Goal: Transaction & Acquisition: Purchase product/service

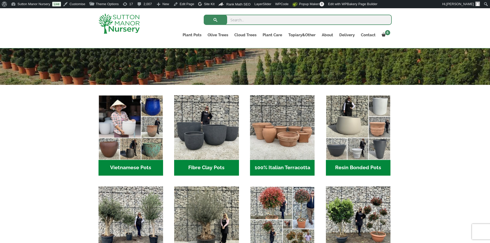
scroll to position [129, 0]
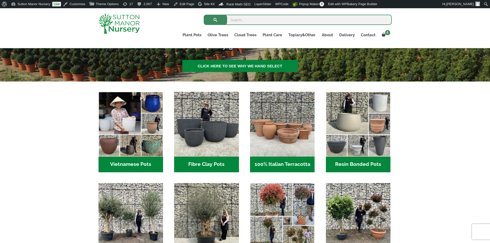
click at [145, 161] on h2 "Vietnamese Pots (55)" at bounding box center [131, 165] width 65 height 16
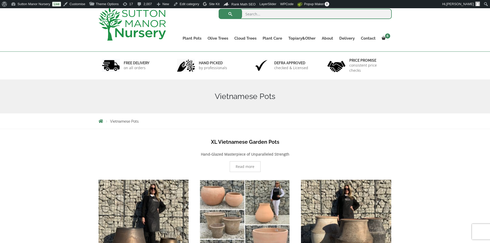
scroll to position [26, 0]
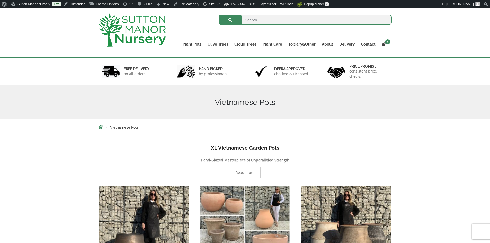
click at [142, 38] on img at bounding box center [132, 29] width 67 height 33
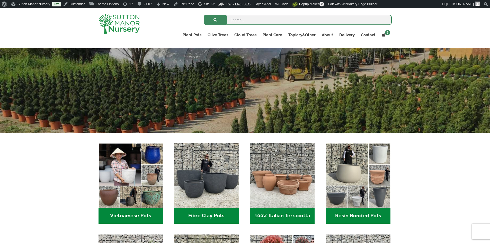
scroll to position [154, 0]
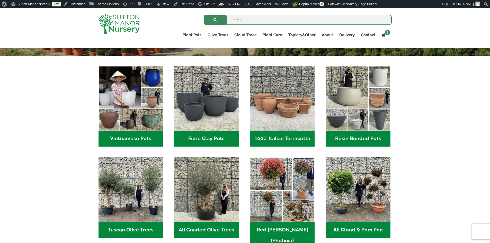
click at [282, 139] on h2 "100% Italian Terracotta (26)" at bounding box center [282, 139] width 65 height 16
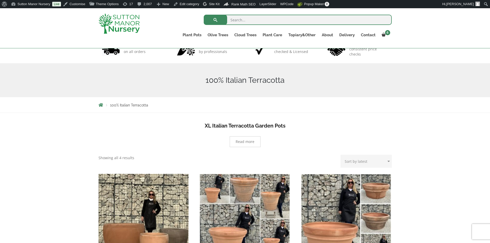
scroll to position [26, 0]
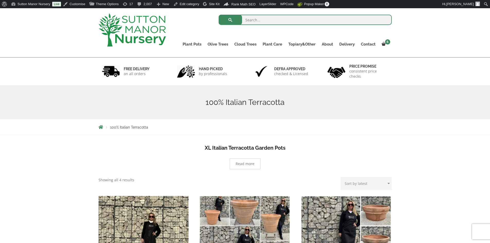
click at [134, 40] on img at bounding box center [132, 29] width 67 height 33
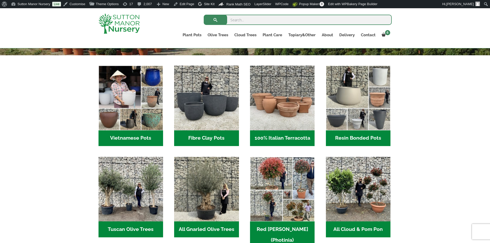
scroll to position [154, 0]
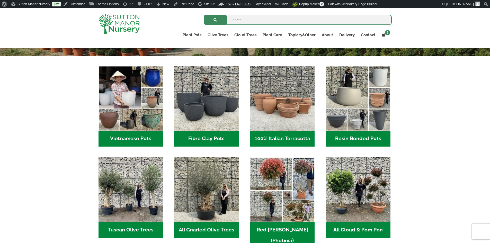
click at [202, 140] on h2 "Fibre Clay Pots (3)" at bounding box center [206, 139] width 65 height 16
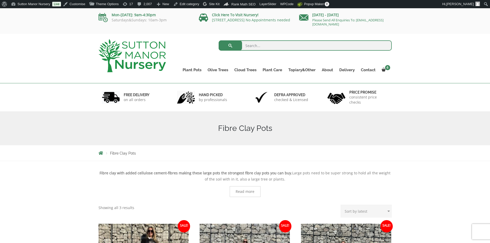
click at [131, 64] on img at bounding box center [132, 55] width 67 height 33
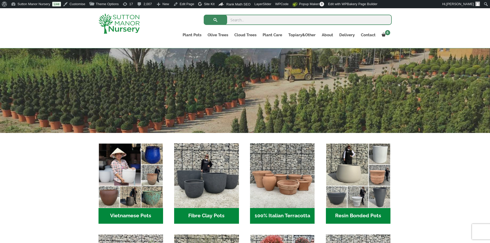
scroll to position [154, 0]
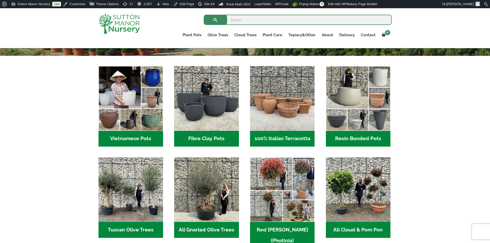
click at [146, 137] on h2 "Vietnamese Pots (55)" at bounding box center [131, 139] width 65 height 16
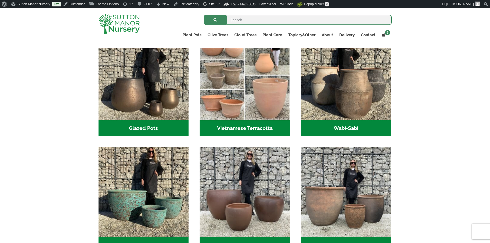
scroll to position [206, 0]
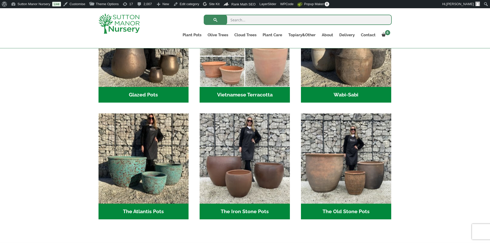
click at [247, 97] on h2 "Vietnamese Terracotta (5)" at bounding box center [245, 95] width 90 height 16
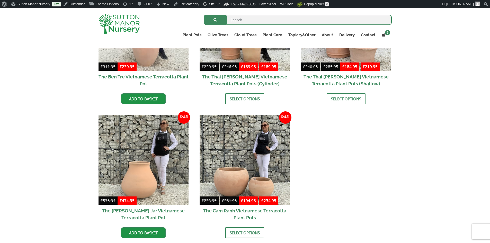
scroll to position [154, 0]
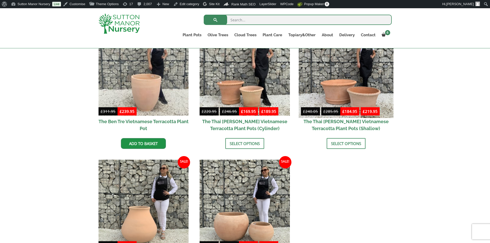
click at [357, 85] on img at bounding box center [346, 70] width 95 height 95
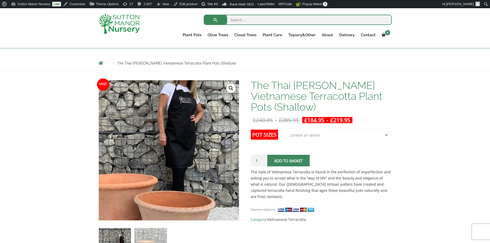
scroll to position [77, 0]
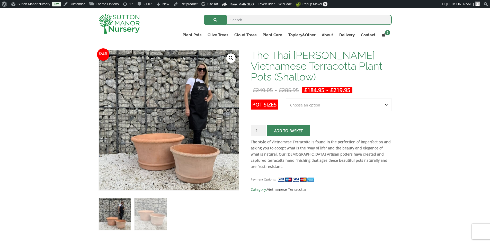
click at [388, 105] on select "Choose an option 2nd to Largest Pot In The Picture Largest pot In The Picture" at bounding box center [339, 105] width 106 height 13
